Goal: Task Accomplishment & Management: Manage account settings

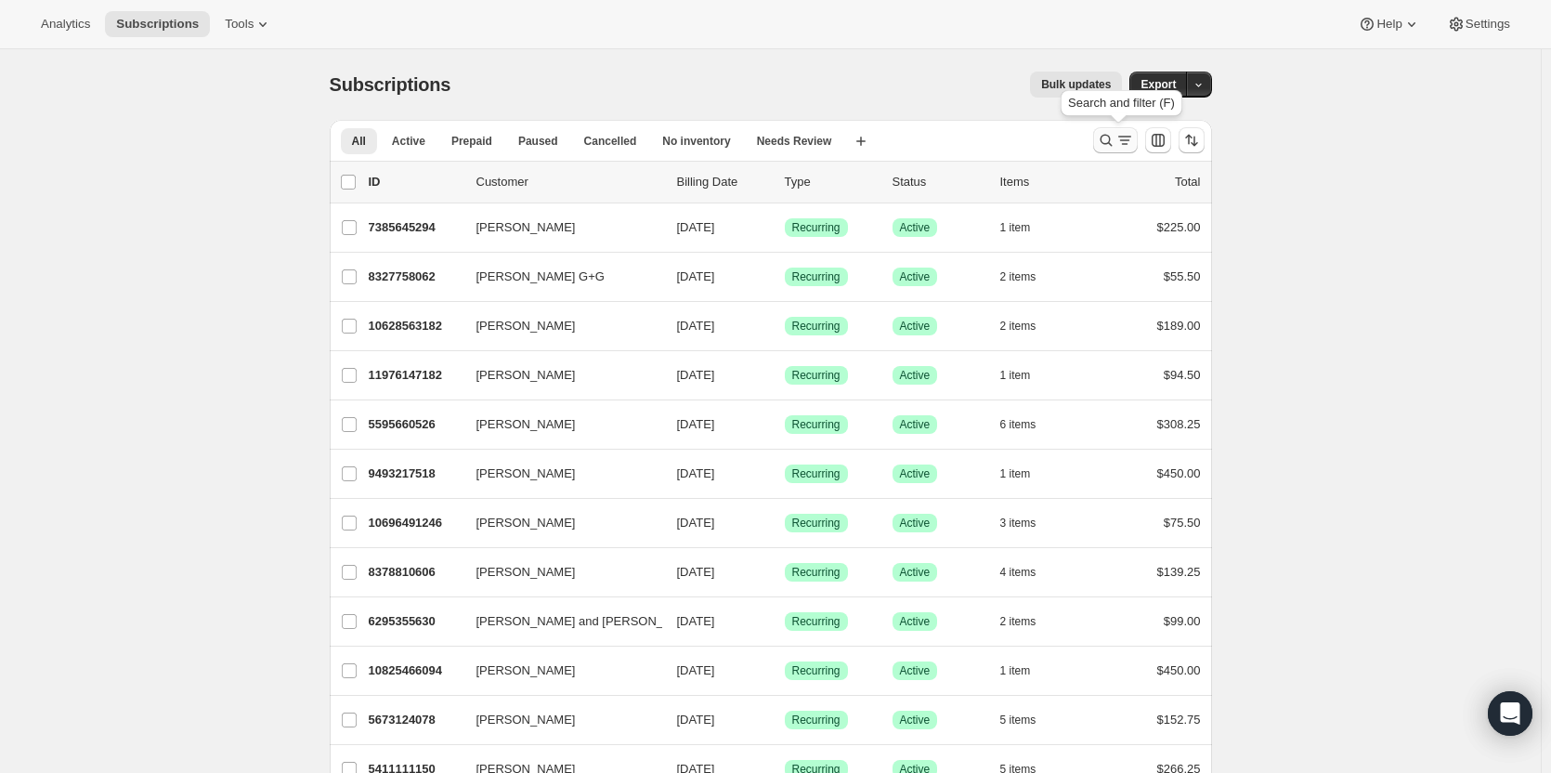
click at [1120, 141] on div "Search and filter results" at bounding box center [1115, 140] width 37 height 19
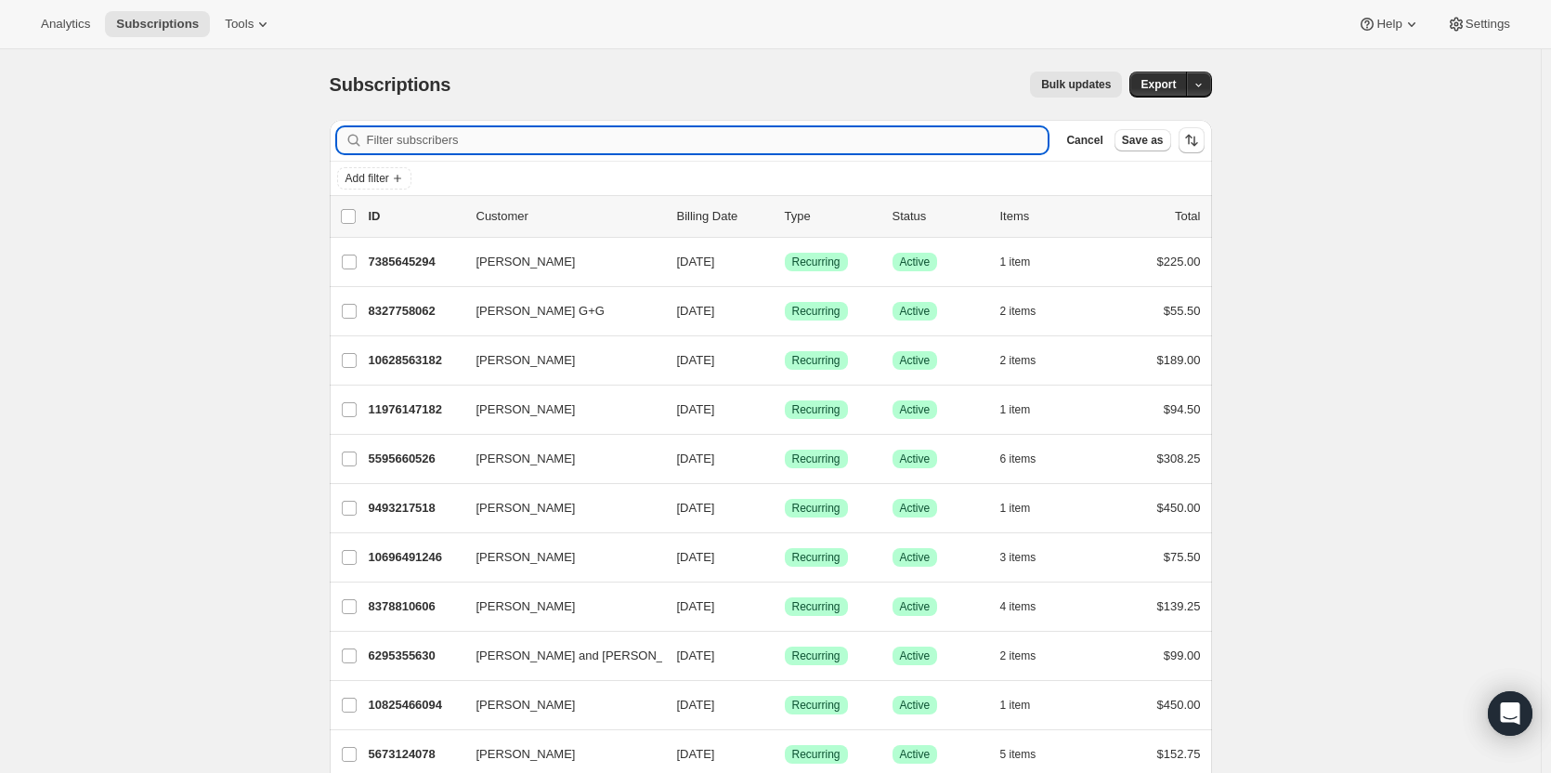
click at [468, 150] on input "Filter subscribers" at bounding box center [708, 140] width 682 height 26
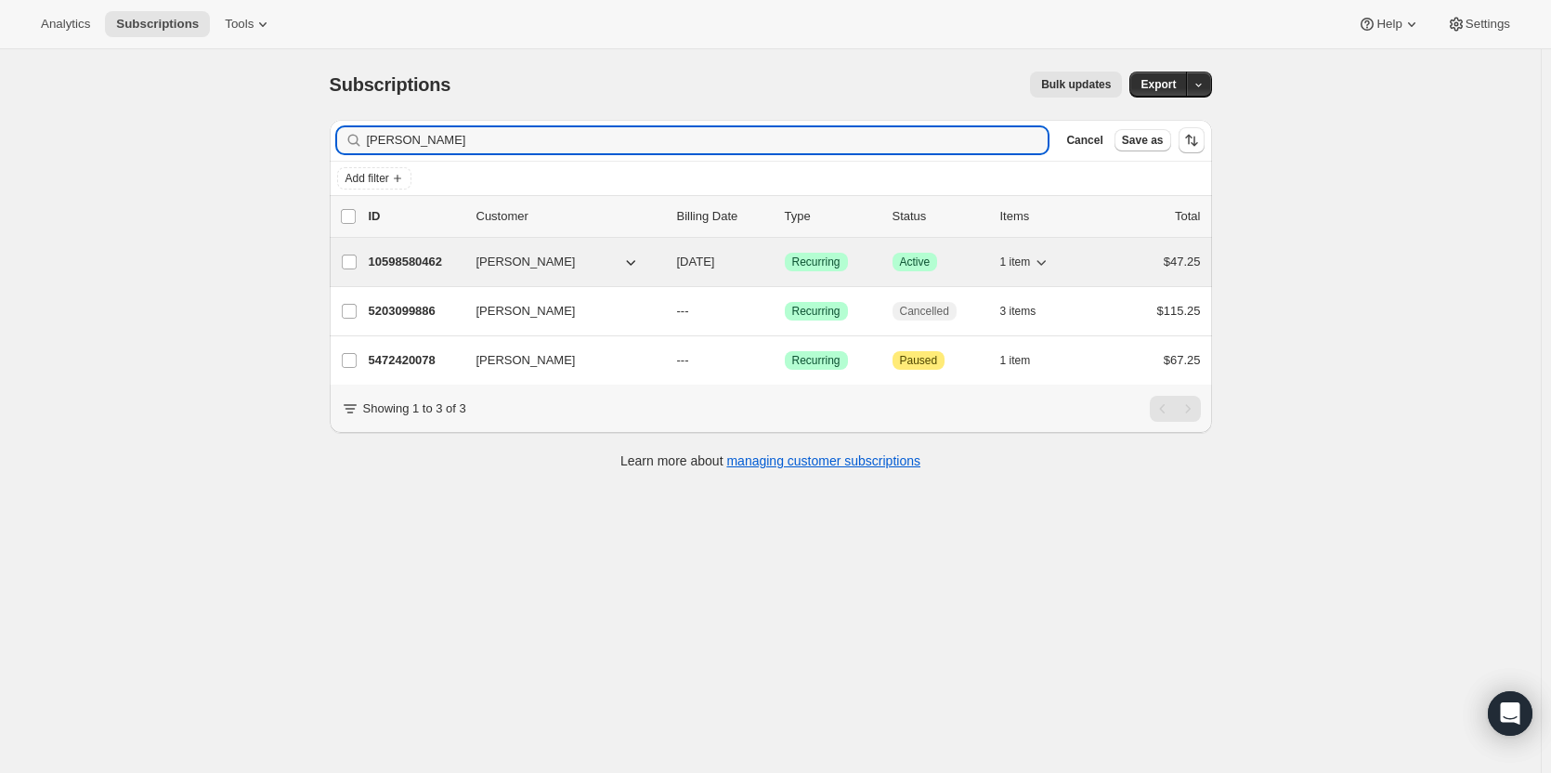
type input "[PERSON_NAME]"
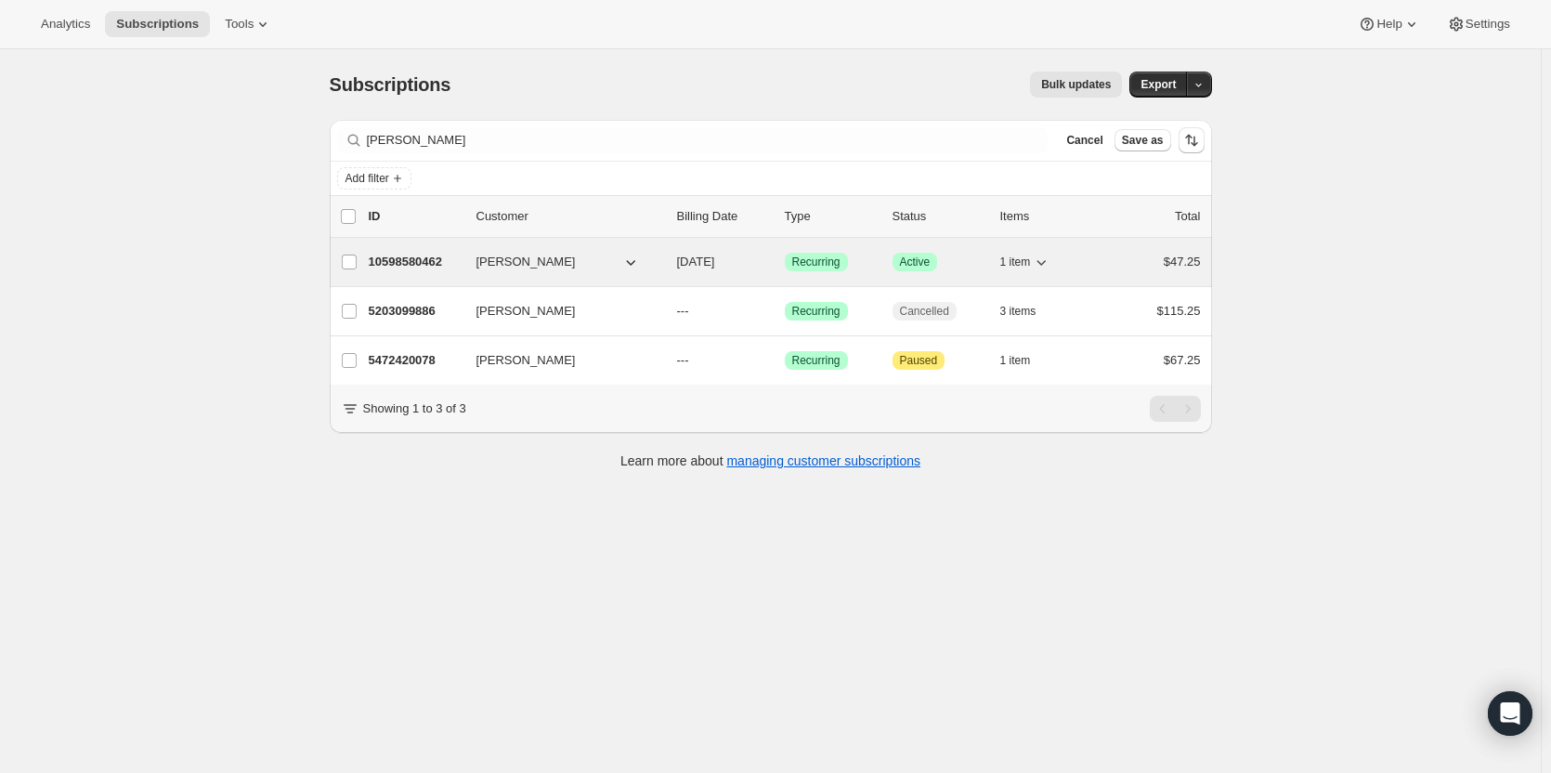
click at [422, 260] on p "10598580462" at bounding box center [415, 262] width 93 height 19
